Goal: Task Accomplishment & Management: Complete application form

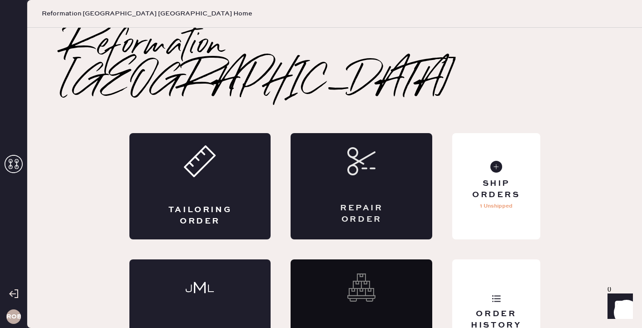
scroll to position [1, 0]
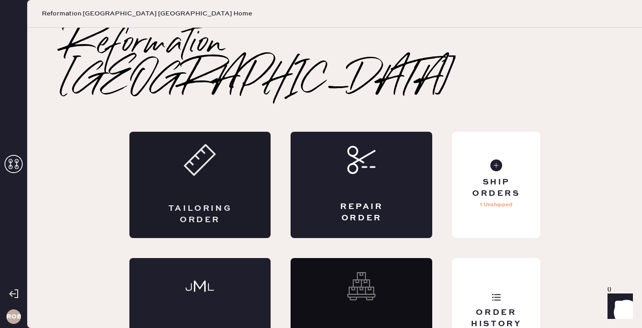
click at [219, 134] on div "Tailoring Order" at bounding box center [200, 185] width 142 height 106
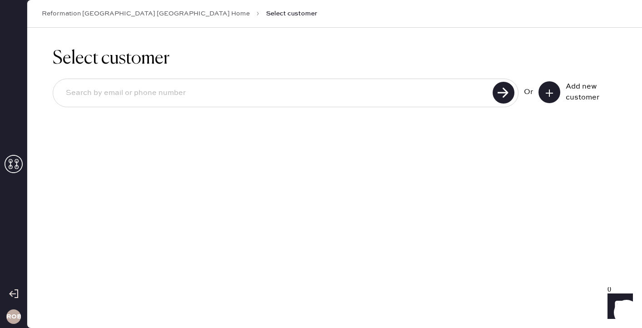
click at [207, 91] on input at bounding box center [274, 93] width 431 height 21
click at [207, 92] on input at bounding box center [274, 93] width 431 height 21
type input "7734053984"
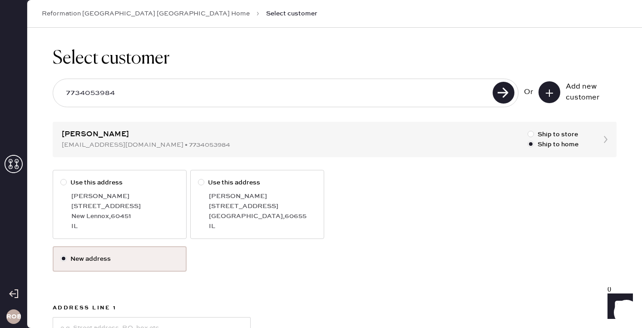
click at [64, 181] on div at bounding box center [63, 182] width 6 height 6
click at [61, 178] on input "Use this address" at bounding box center [60, 177] width 0 height 0
radio input "true"
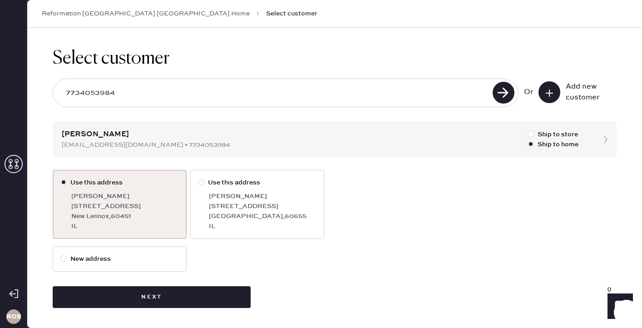
click at [239, 207] on div "[STREET_ADDRESS]" at bounding box center [263, 206] width 108 height 10
click at [198, 178] on input "Use this address" at bounding box center [198, 177] width 0 height 0
radio input "true"
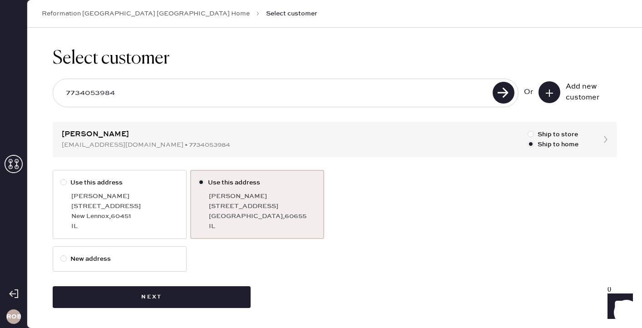
click at [66, 182] on div at bounding box center [63, 182] width 6 height 6
click at [61, 178] on input "Use this address" at bounding box center [60, 177] width 0 height 0
radio input "true"
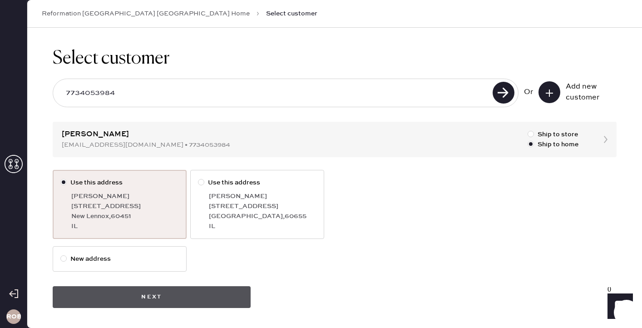
click at [129, 302] on button "Next" at bounding box center [152, 297] width 198 height 22
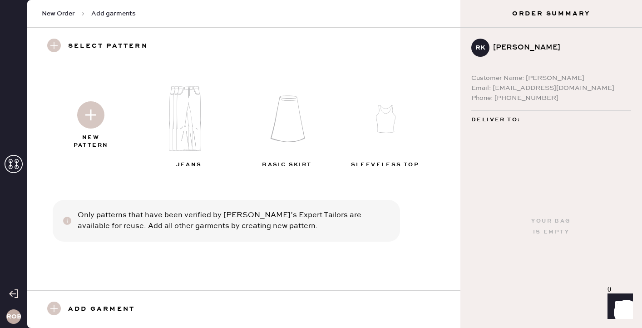
click at [193, 124] on img at bounding box center [192, 118] width 98 height 79
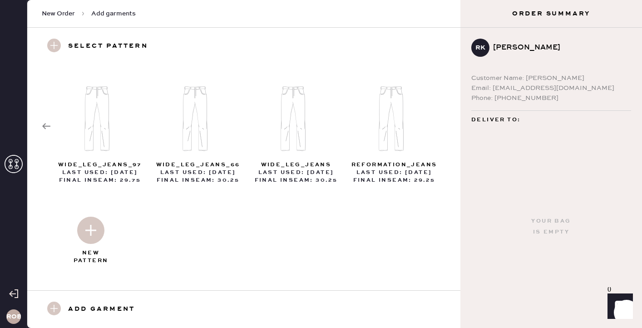
click at [46, 122] on icon at bounding box center [46, 126] width 9 height 9
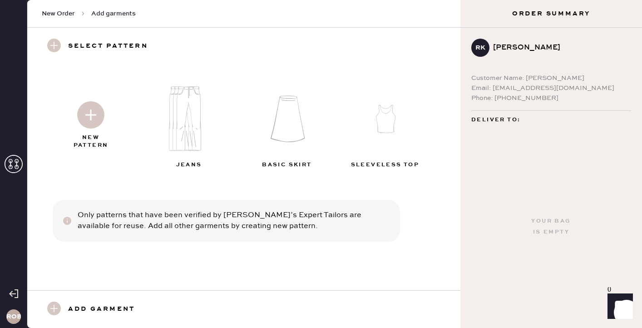
click at [90, 124] on img at bounding box center [90, 114] width 27 height 27
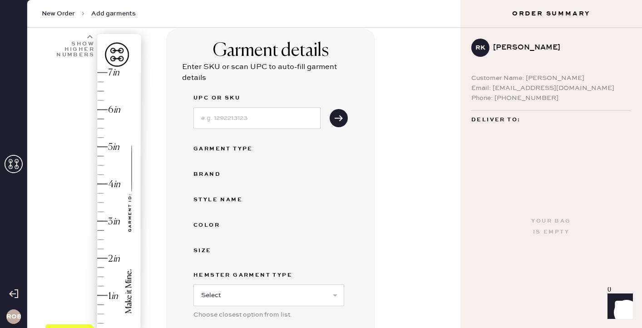
scroll to position [63, 0]
click at [237, 119] on input at bounding box center [256, 117] width 127 height 22
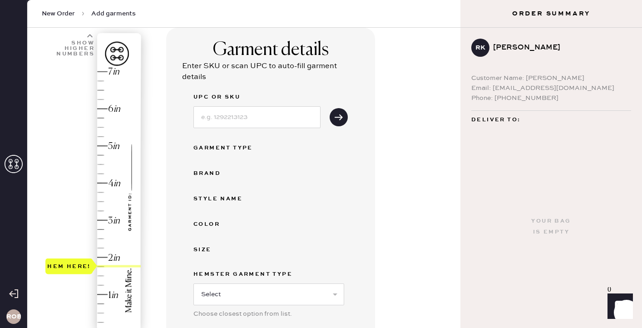
click at [104, 266] on div "Hem here!" at bounding box center [93, 202] width 97 height 268
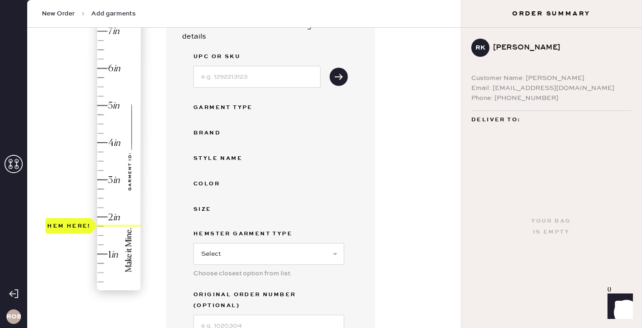
scroll to position [87, 0]
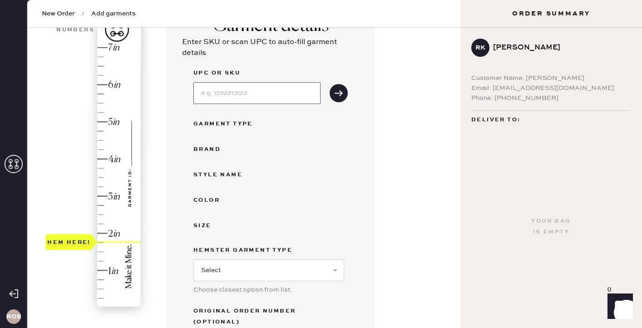
click at [236, 90] on input at bounding box center [256, 93] width 127 height 22
type input "1312130FDL030"
click at [261, 127] on div "Garment Type" at bounding box center [229, 123] width 73 height 11
click at [332, 94] on button "submit" at bounding box center [339, 93] width 18 height 18
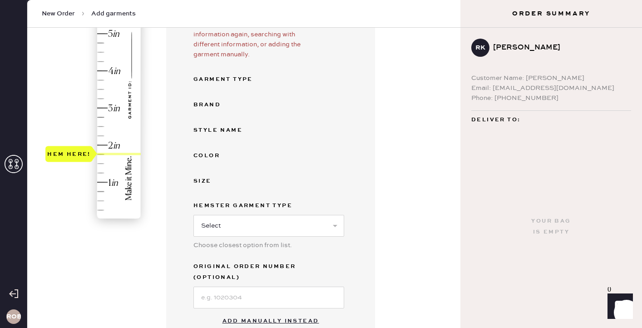
scroll to position [194, 0]
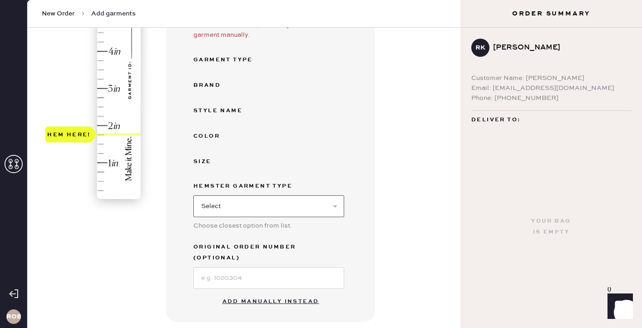
click at [268, 206] on select "Select Basic Skirt Jeans Leggings Pants Shorts Basic Sleeved Dress Basic Sleeve…" at bounding box center [268, 206] width 151 height 22
select select "2"
click at [193, 195] on select "Select Basic Skirt Jeans Leggings Pants Shorts Basic Sleeved Dress Basic Sleeve…" at bounding box center [268, 206] width 151 height 22
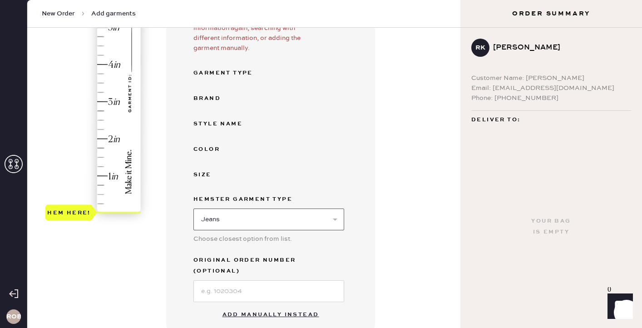
scroll to position [177, 0]
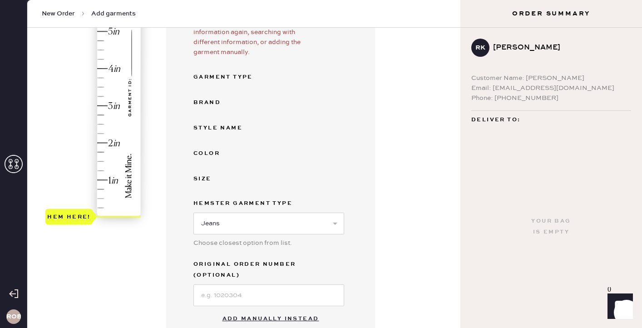
type input "1.75"
click at [102, 152] on div "Hem here!" at bounding box center [93, 87] width 97 height 268
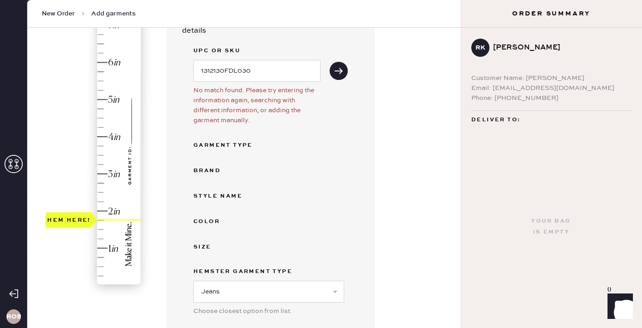
scroll to position [100, 0]
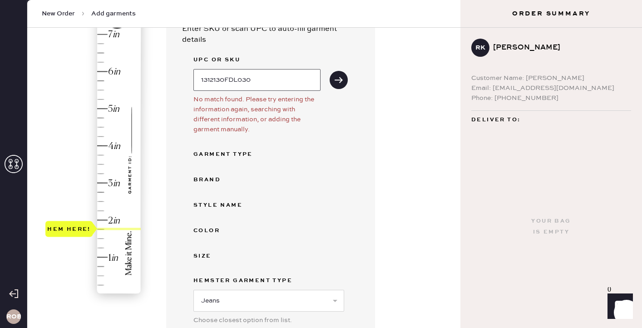
drag, startPoint x: 284, startPoint y: 71, endPoint x: 202, endPoint y: 69, distance: 81.7
click at [202, 69] on input "1312130FDL030" at bounding box center [256, 80] width 127 height 22
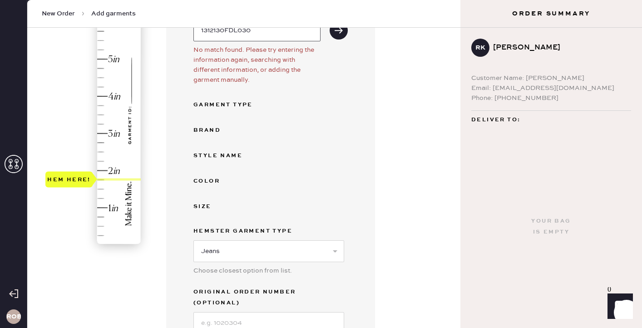
scroll to position [289, 0]
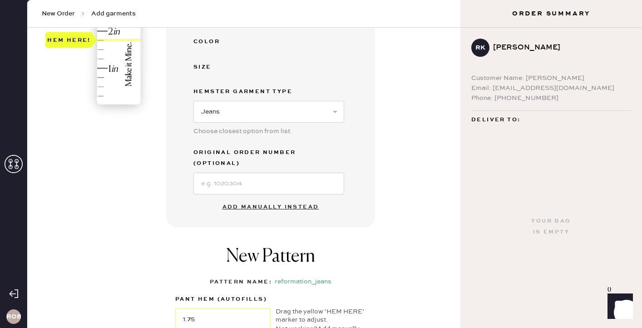
click at [251, 198] on button "Add manually instead" at bounding box center [271, 207] width 108 height 18
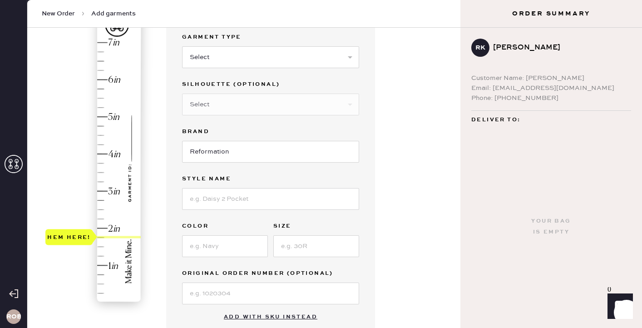
scroll to position [69, 0]
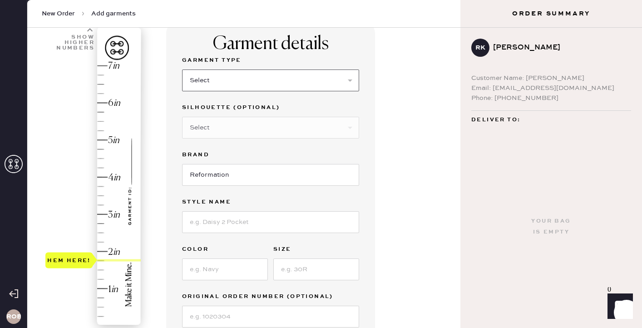
click at [227, 87] on select "Select Basic Skirt Jeans Leggings Pants Shorts Basic Sleeved Dress Basic Sleeve…" at bounding box center [270, 80] width 177 height 22
select select "2"
click at [182, 69] on select "Select Basic Skirt Jeans Leggings Pants Shorts Basic Sleeved Dress Basic Sleeve…" at bounding box center [270, 80] width 177 height 22
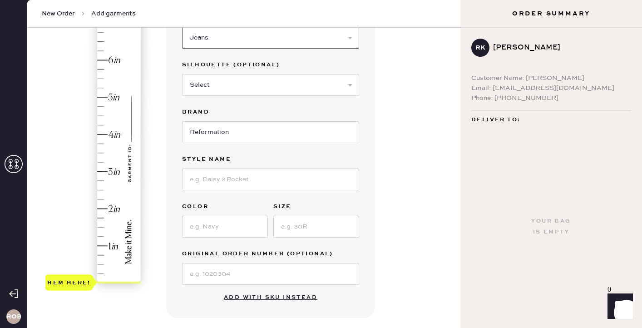
scroll to position [121, 0]
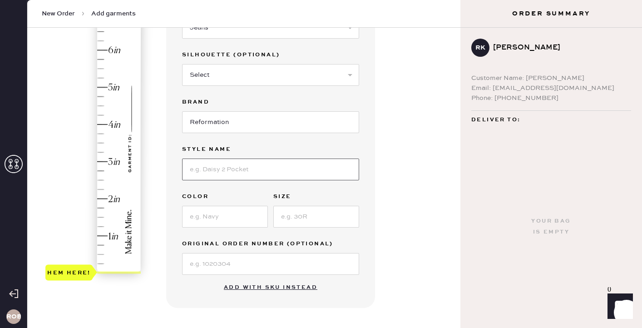
click at [212, 173] on input at bounding box center [270, 169] width 177 height 22
type input "Val 90's Mid Rise Straight Jeans"
click at [220, 219] on input at bounding box center [225, 217] width 86 height 22
type input "Fior di Latte"
click at [302, 213] on input at bounding box center [316, 217] width 86 height 22
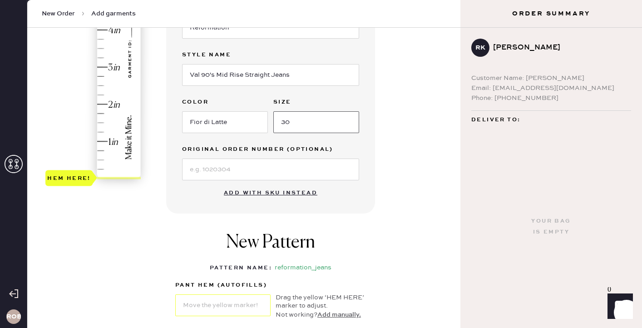
scroll to position [204, 0]
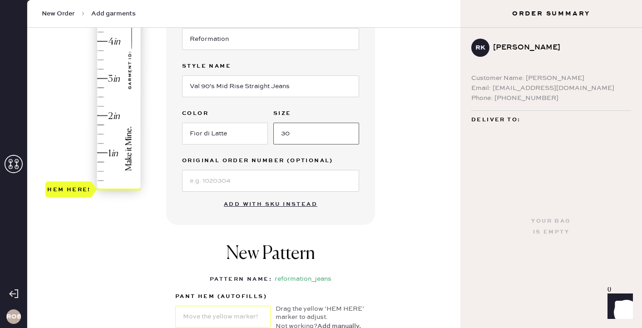
type input "30"
type input "1.75"
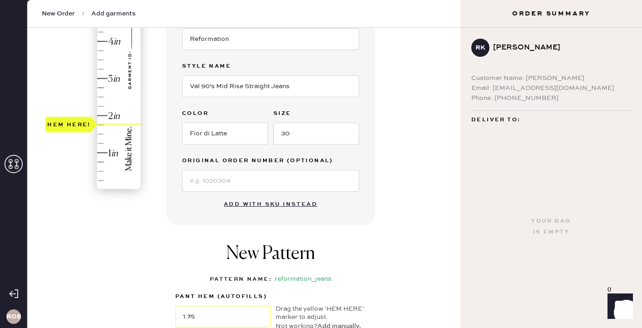
click at [103, 124] on div "Hem here!" at bounding box center [93, 60] width 97 height 268
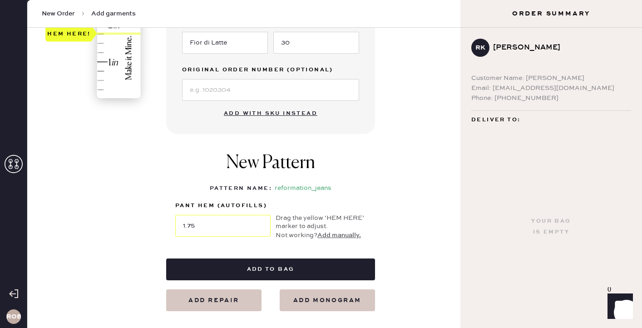
scroll to position [320, 0]
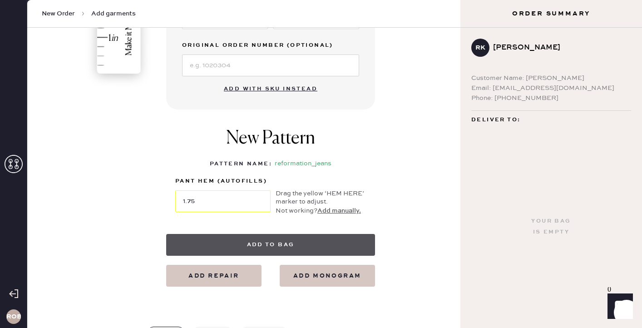
click at [245, 243] on button "Add to bag" at bounding box center [270, 245] width 209 height 22
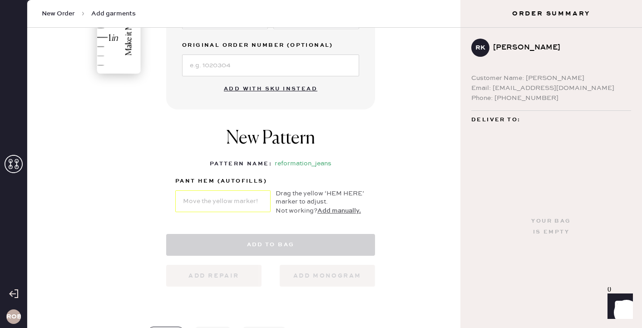
select select "2"
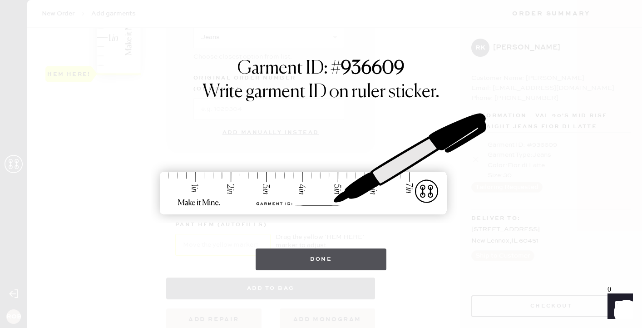
click at [290, 265] on button "Done" at bounding box center [321, 259] width 131 height 22
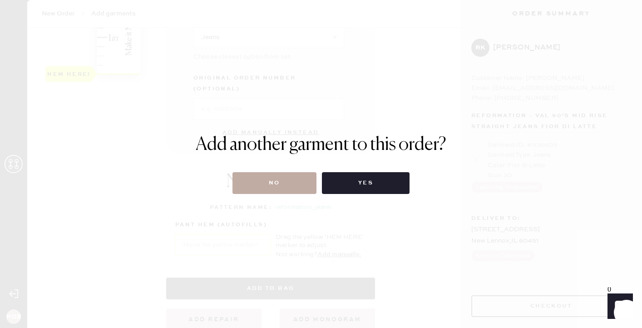
click at [279, 187] on button "No" at bounding box center [274, 183] width 84 height 22
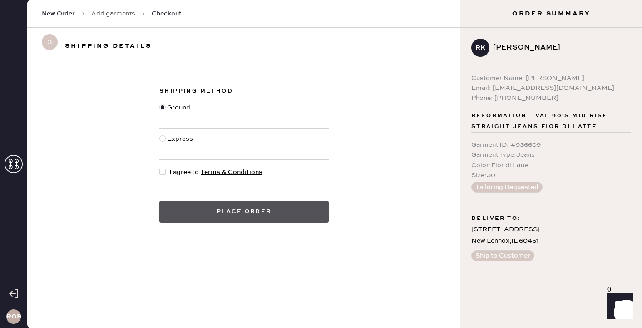
click at [224, 216] on button "Place order" at bounding box center [243, 212] width 169 height 22
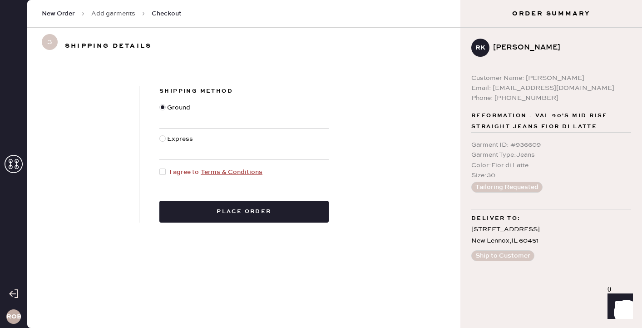
click at [164, 167] on div at bounding box center [164, 172] width 10 height 10
click at [160, 167] on input "I agree to Terms & Conditions" at bounding box center [159, 167] width 0 height 0
checkbox input "true"
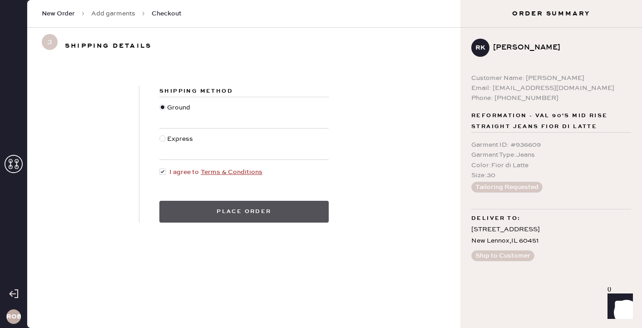
click at [201, 211] on button "Place order" at bounding box center [243, 212] width 169 height 22
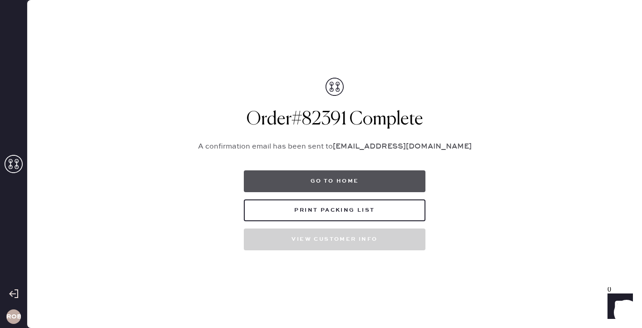
click at [373, 177] on button "Go to home" at bounding box center [335, 181] width 182 height 22
